Goal: Information Seeking & Learning: Learn about a topic

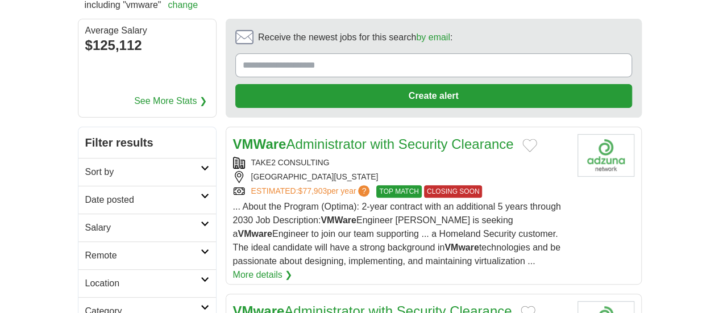
scroll to position [170, 0]
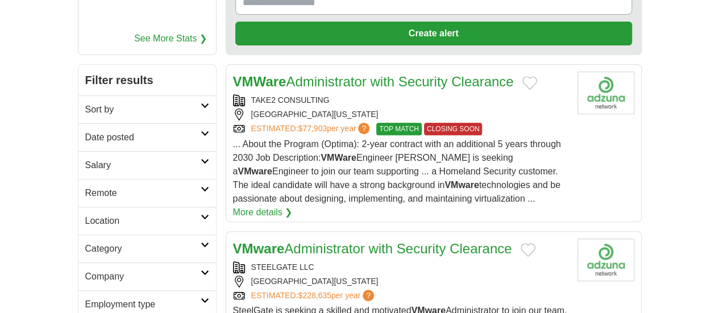
click at [115, 214] on h2 "Location" at bounding box center [142, 221] width 115 height 14
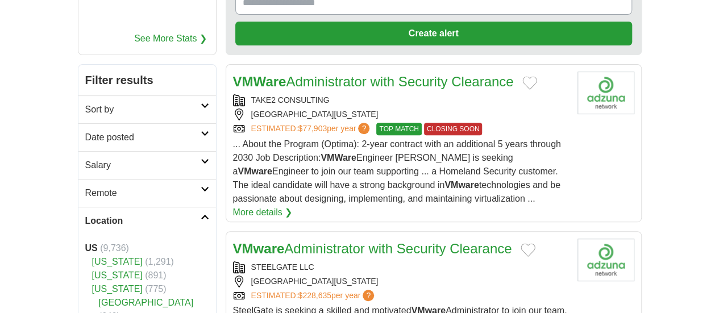
click at [115, 214] on h2 "Location" at bounding box center [142, 221] width 115 height 14
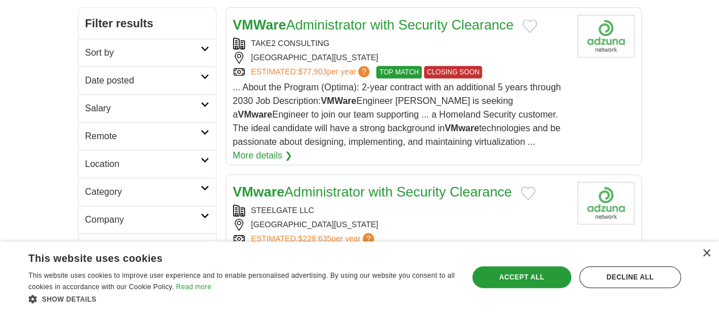
scroll to position [284, 0]
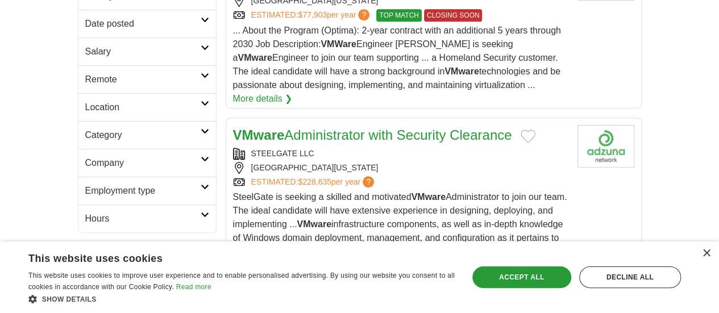
click at [137, 156] on h2 "Company" at bounding box center [142, 163] width 115 height 14
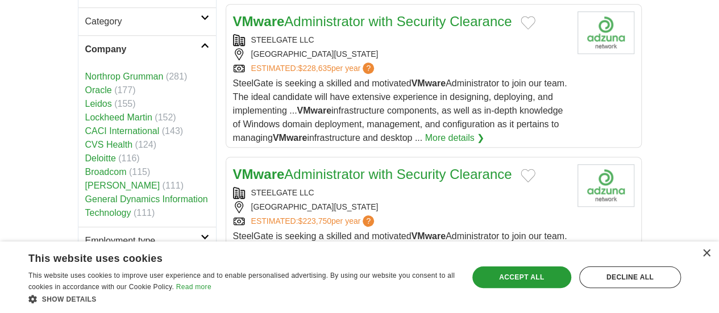
scroll to position [341, 0]
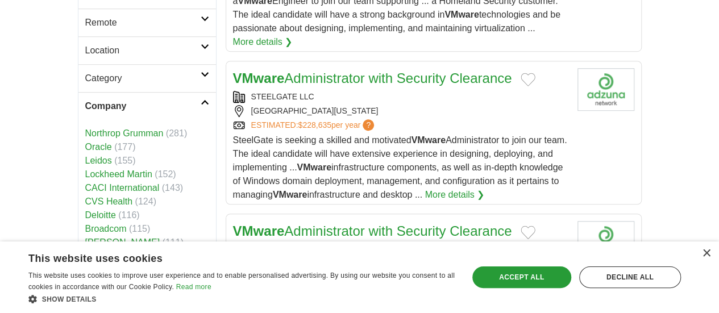
click at [85, 128] on link "Northrop Grumman" at bounding box center [124, 133] width 78 height 10
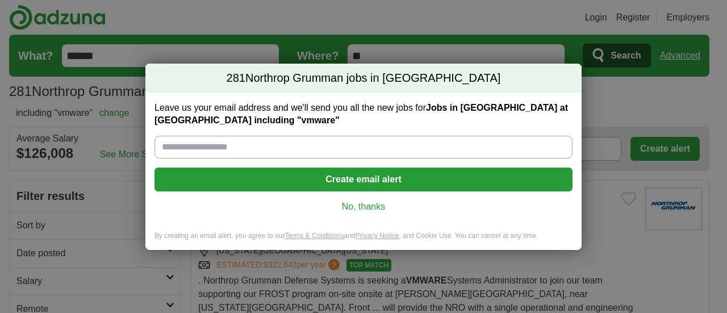
click at [368, 204] on link "No, thanks" at bounding box center [364, 207] width 400 height 12
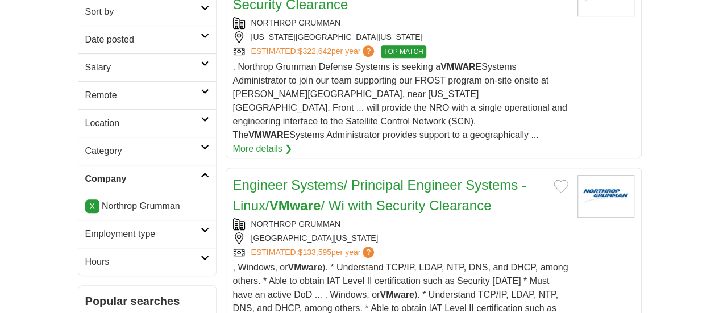
scroll to position [284, 0]
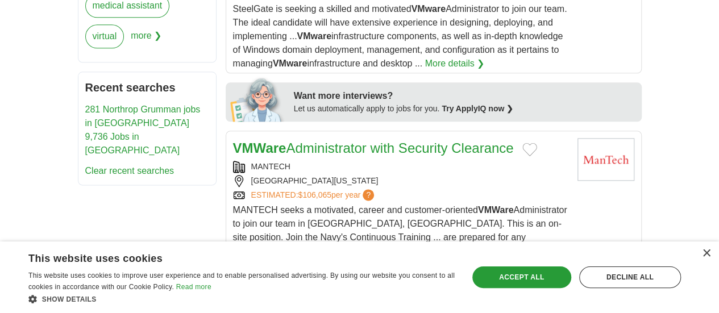
scroll to position [284, 0]
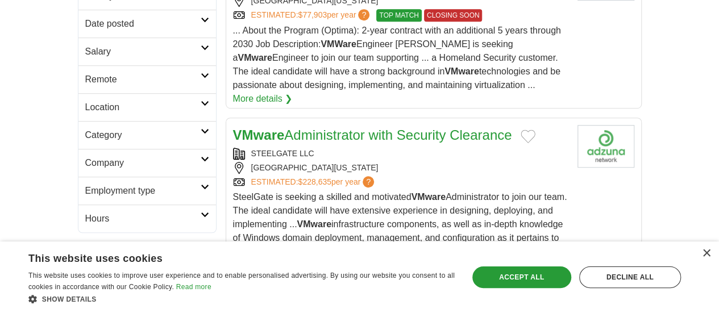
click at [159, 156] on h2 "Company" at bounding box center [142, 163] width 115 height 14
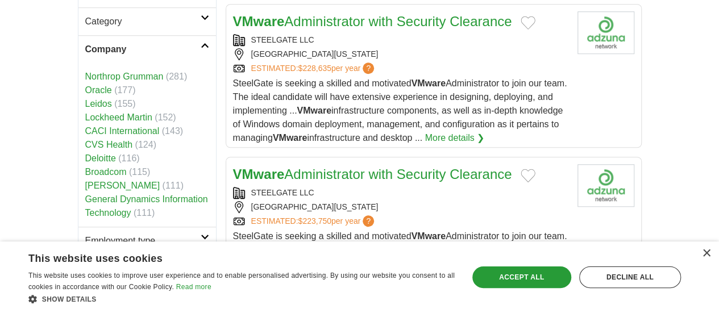
scroll to position [341, 0]
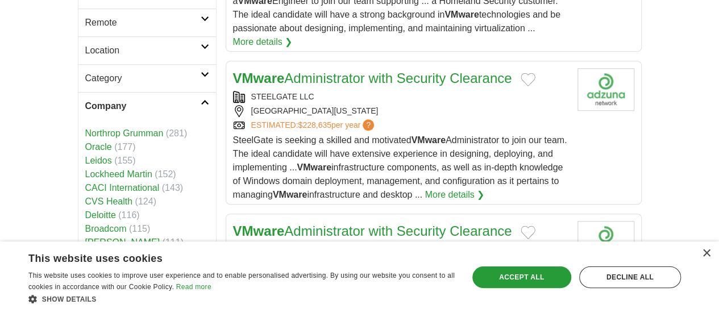
click at [201, 99] on icon at bounding box center [205, 102] width 9 height 6
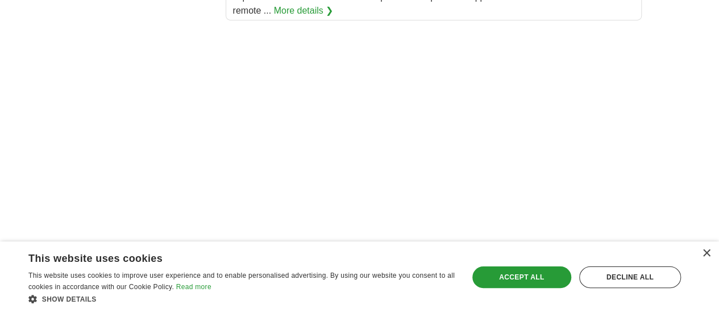
scroll to position [1924, 0]
